Goal: Task Accomplishment & Management: Manage account settings

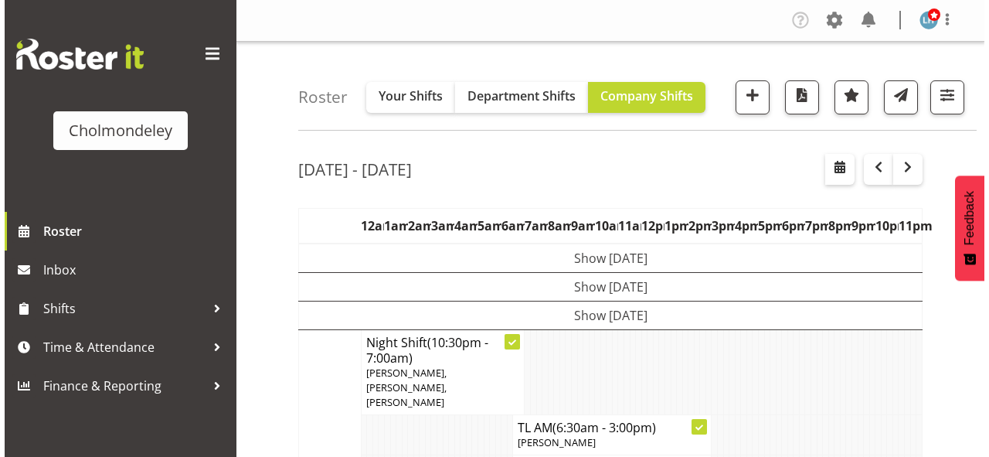
scroll to position [247, 0]
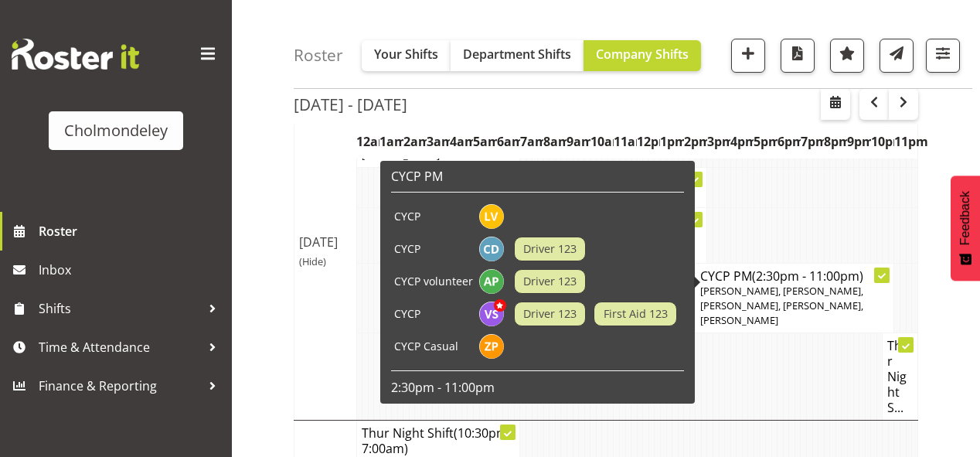
click at [817, 284] on span "[PERSON_NAME], [PERSON_NAME], [PERSON_NAME], [PERSON_NAME], [PERSON_NAME]" at bounding box center [781, 305] width 163 height 43
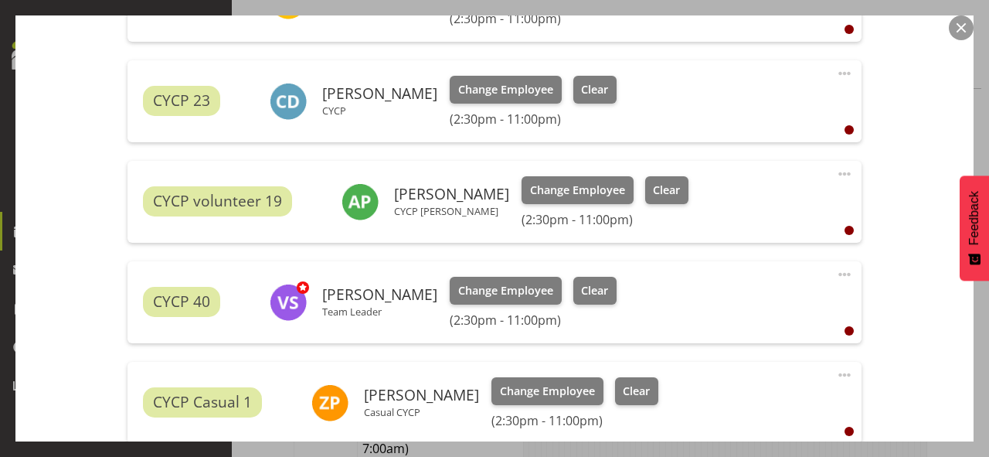
scroll to position [742, 0]
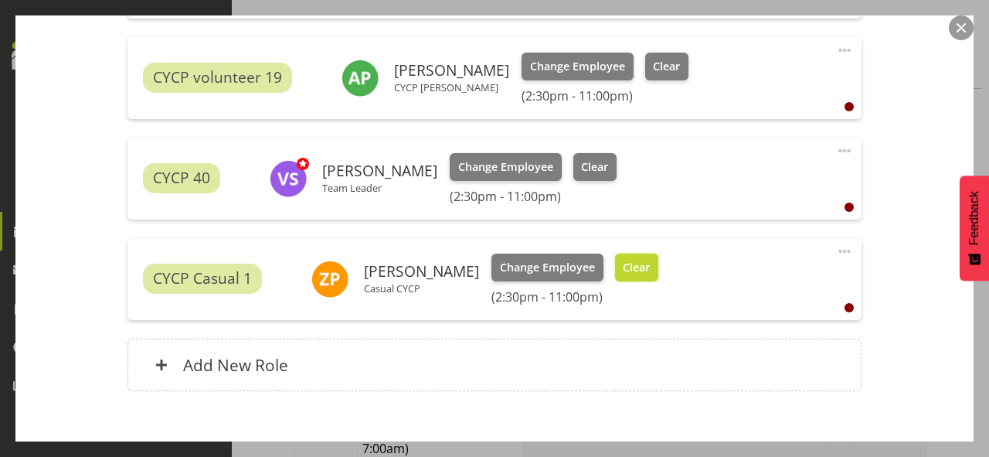
click at [630, 265] on span "Clear" at bounding box center [636, 267] width 27 height 17
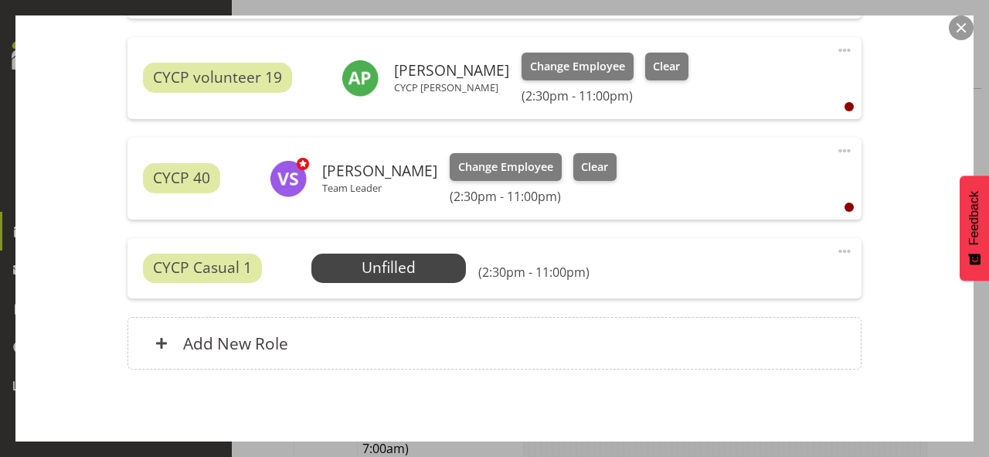
scroll to position [807, 0]
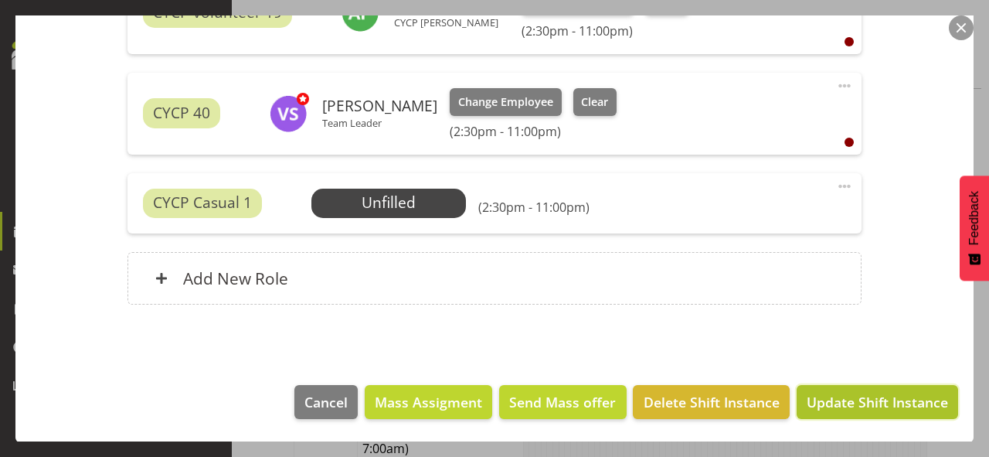
click at [873, 393] on span "Update Shift Instance" at bounding box center [877, 402] width 141 height 20
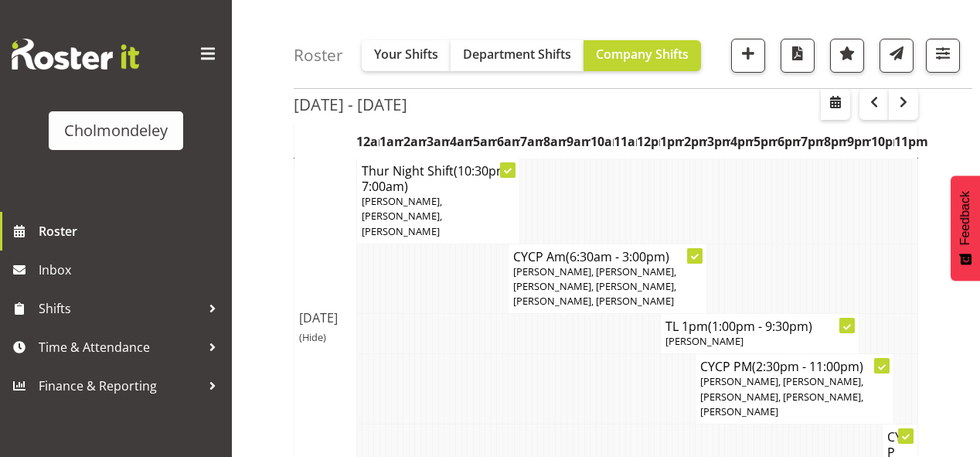
scroll to position [742, 0]
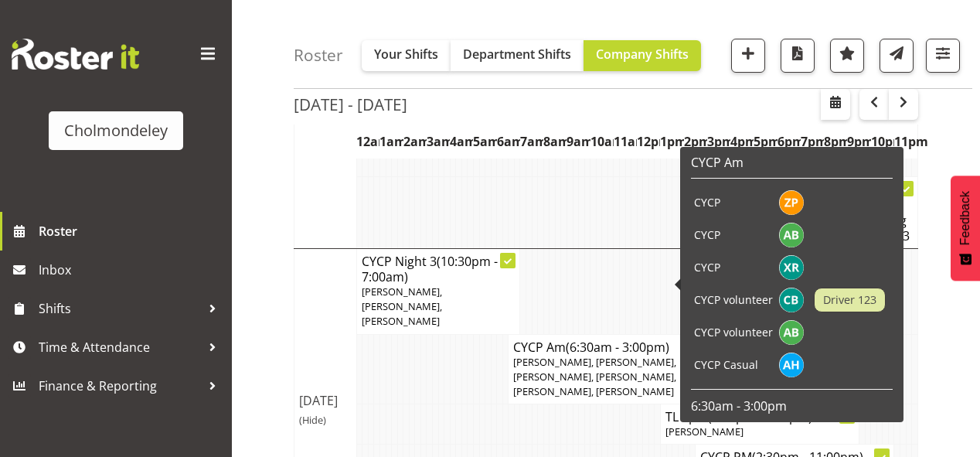
click at [421, 404] on td at bounding box center [423, 424] width 6 height 40
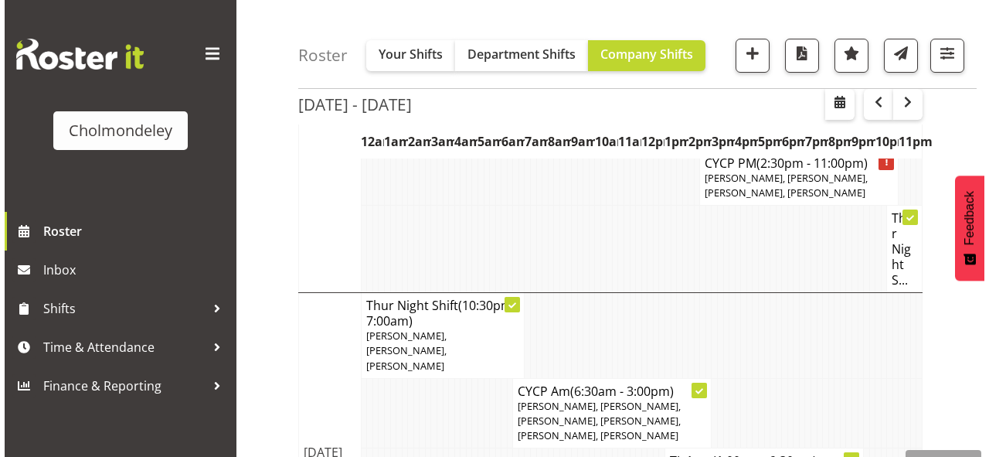
scroll to position [175, 0]
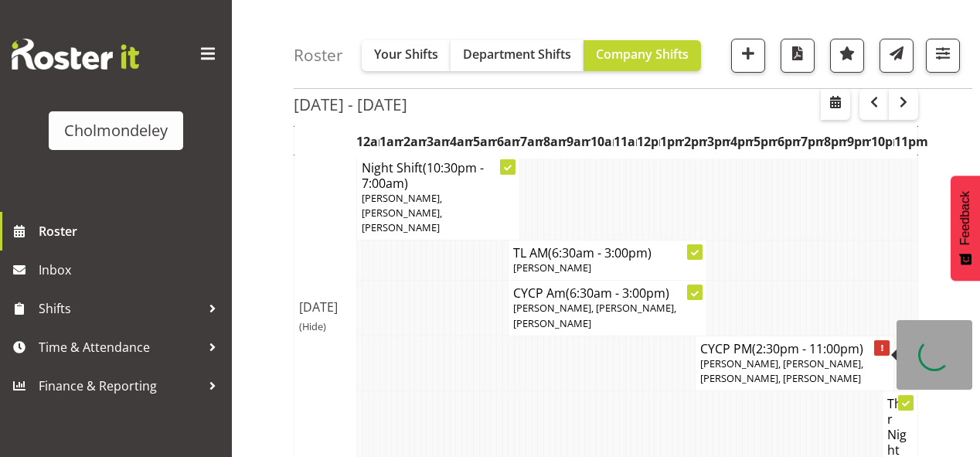
click at [822, 356] on span "[PERSON_NAME], [PERSON_NAME], [PERSON_NAME], [PERSON_NAME]" at bounding box center [781, 370] width 163 height 29
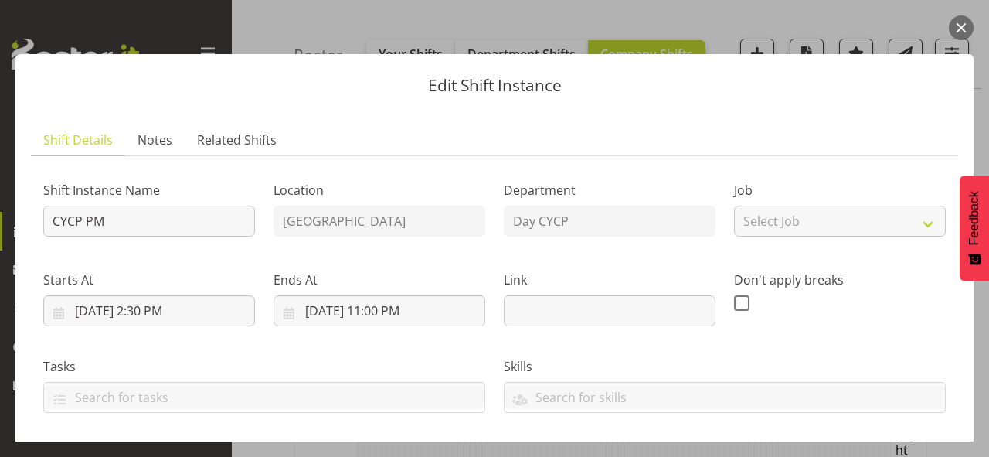
click at [784, 335] on div "Shift Instance Name CYCP PM Location [GEOGRAPHIC_DATA] Children's Centre Depart…" at bounding box center [494, 328] width 921 height 339
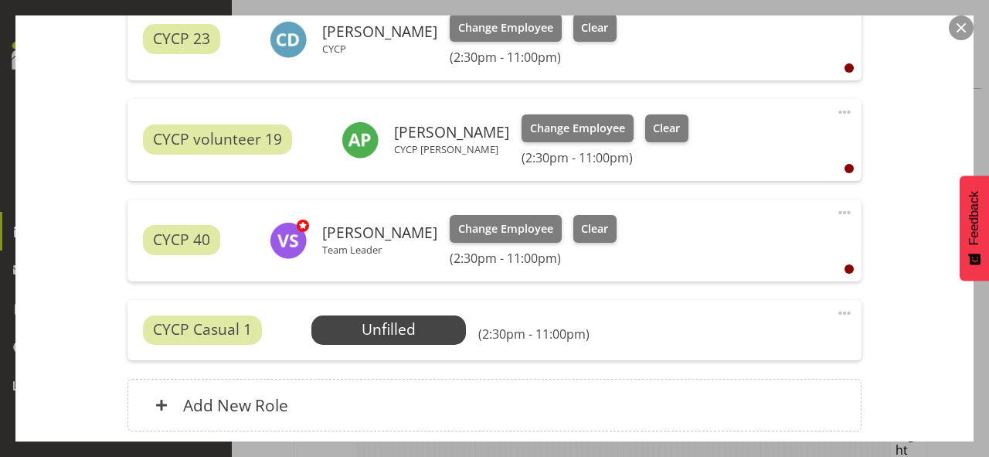
scroll to position [742, 0]
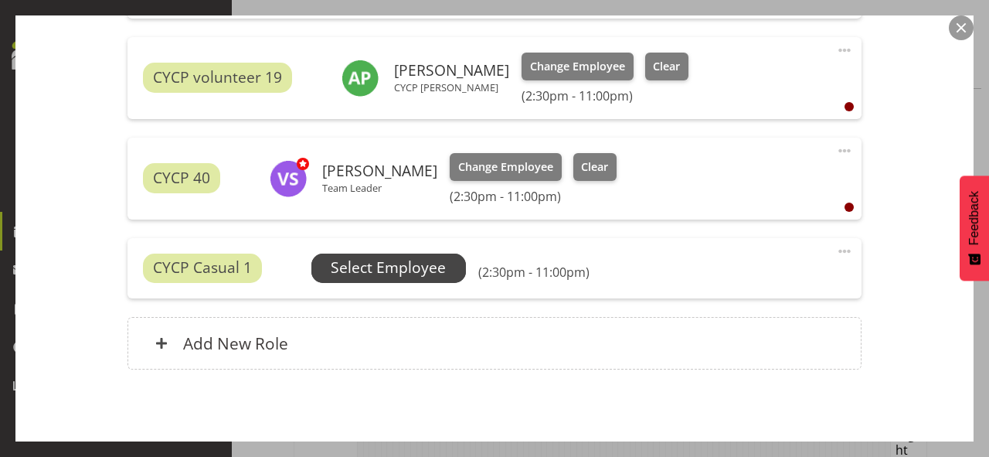
click at [424, 266] on span "Select Employee" at bounding box center [388, 268] width 115 height 22
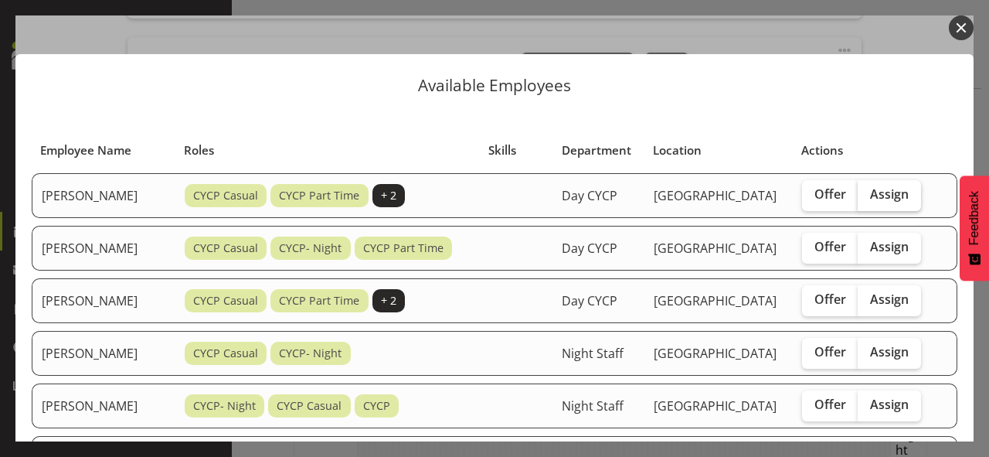
click at [897, 186] on label "Assign" at bounding box center [889, 195] width 63 height 31
click at [868, 189] on input "Assign" at bounding box center [863, 194] width 10 height 10
checkbox input "true"
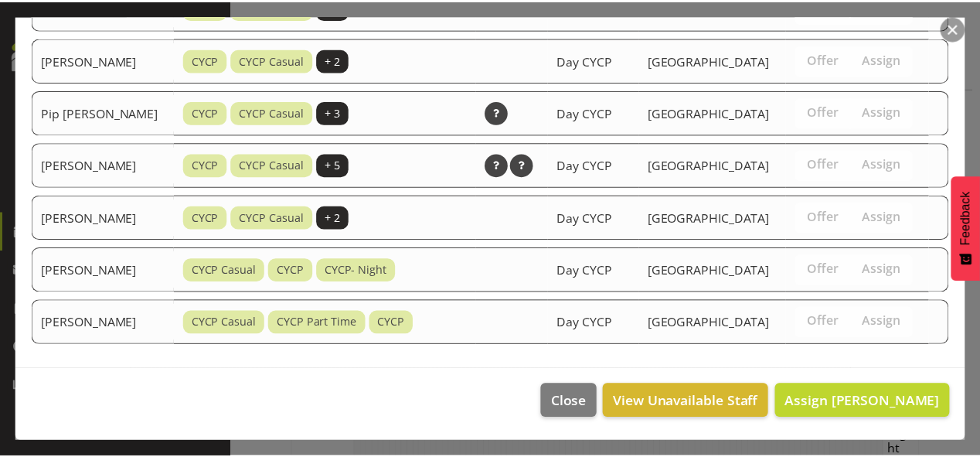
scroll to position [1098, 0]
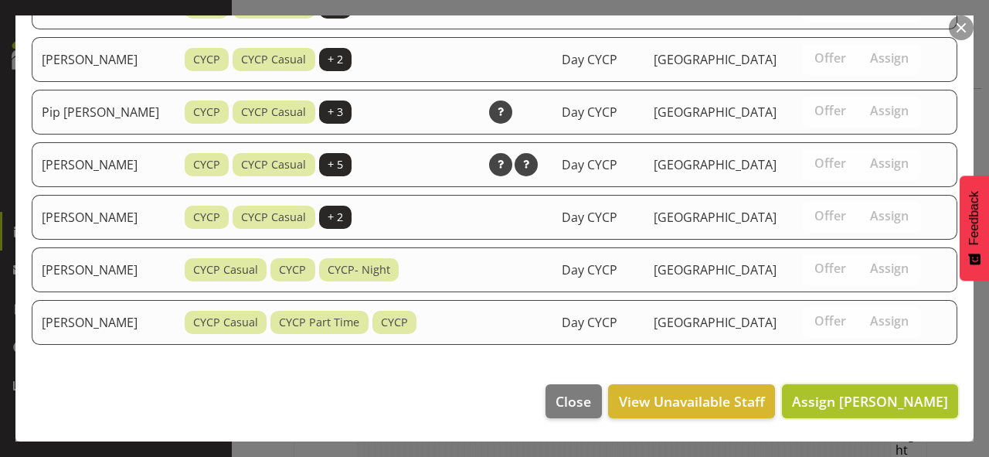
click at [856, 402] on span "Assign [PERSON_NAME]" at bounding box center [870, 401] width 156 height 19
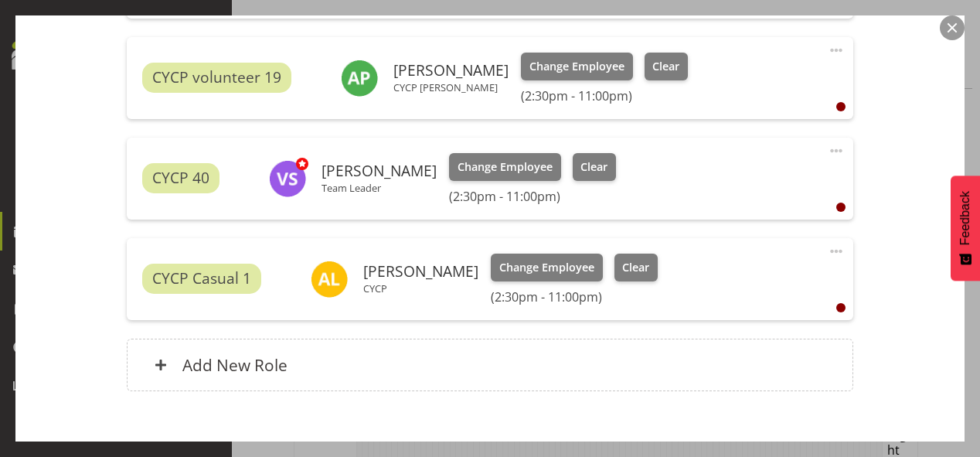
scroll to position [829, 0]
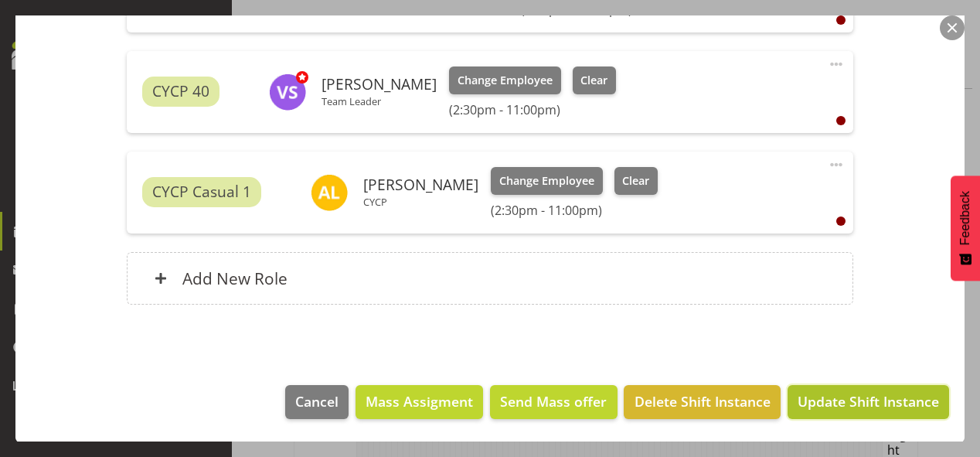
click at [860, 397] on span "Update Shift Instance" at bounding box center [868, 401] width 141 height 20
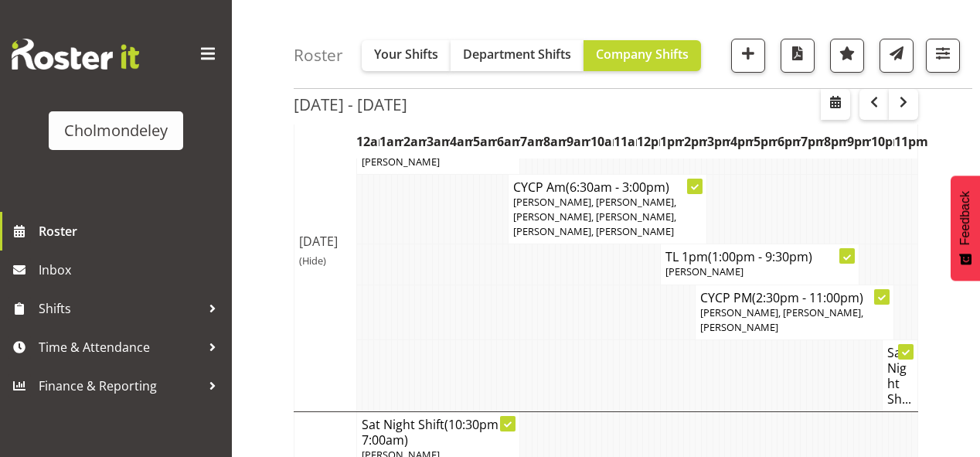
scroll to position [931, 0]
